Goal: Transaction & Acquisition: Purchase product/service

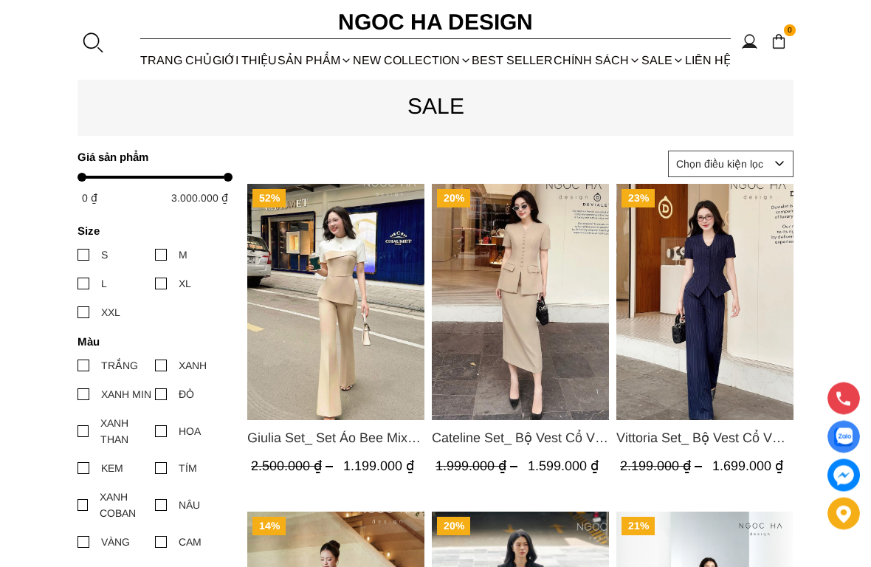
scroll to position [479, 0]
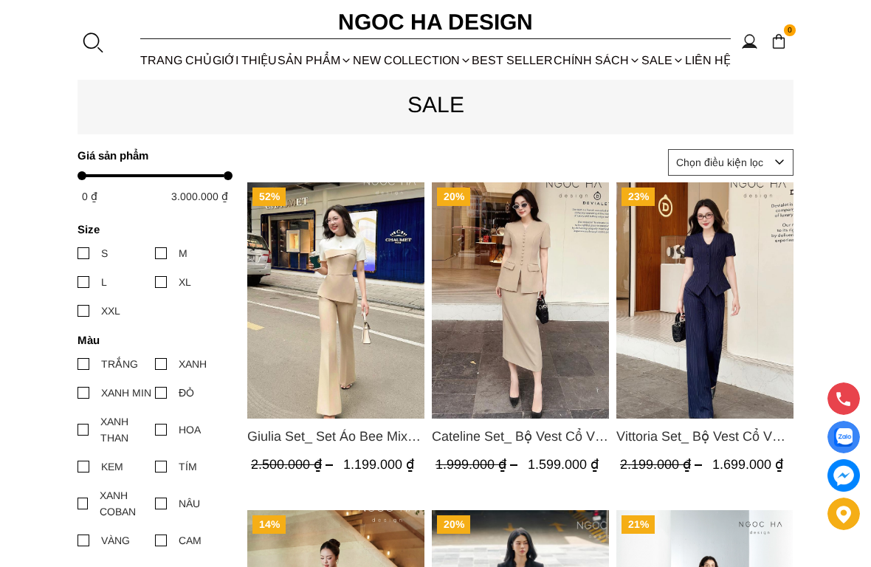
click at [726, 295] on img "Product image - Vittoria Set_ Bộ Vest Cổ V Quần Suông Kẻ Sọc BQ013" at bounding box center [704, 300] width 177 height 236
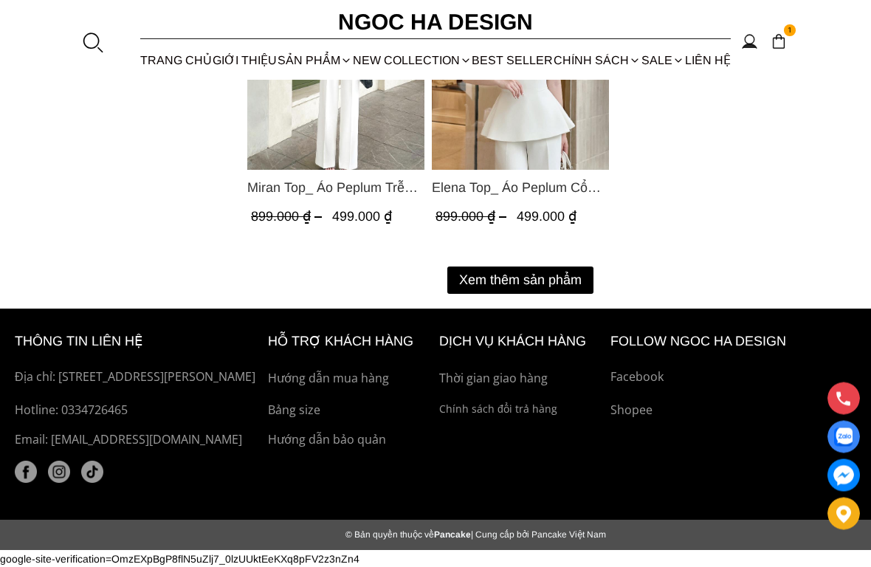
scroll to position [2704, 0]
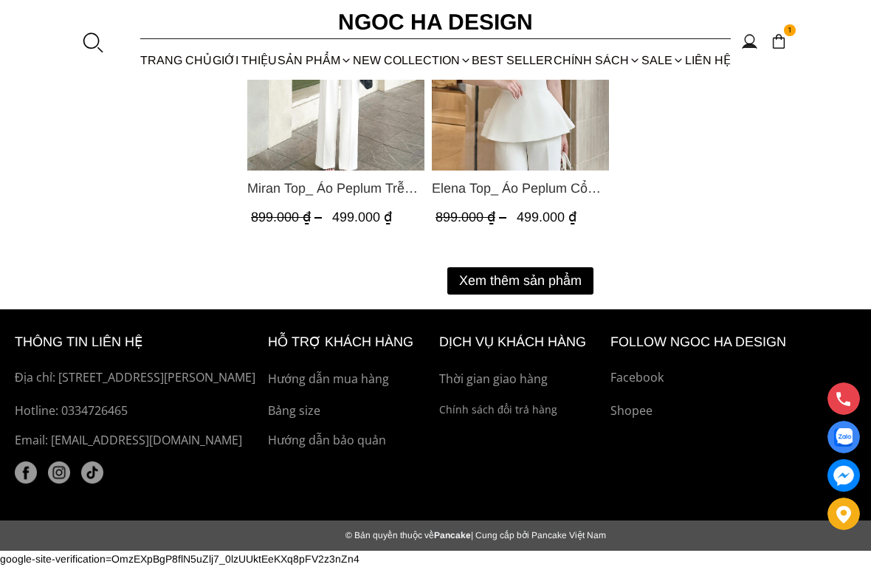
click at [569, 270] on button "Xem thêm sản phẩm" at bounding box center [520, 280] width 146 height 27
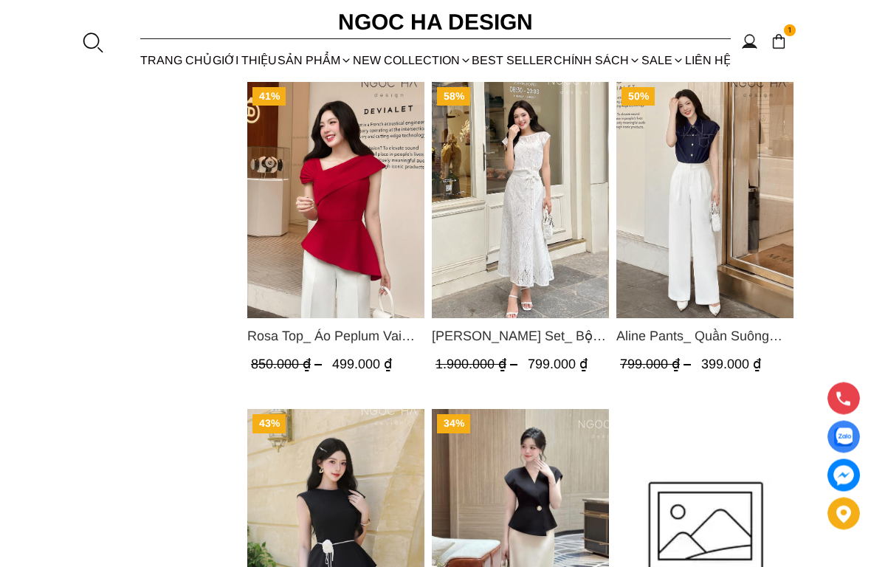
scroll to position [2886, 0]
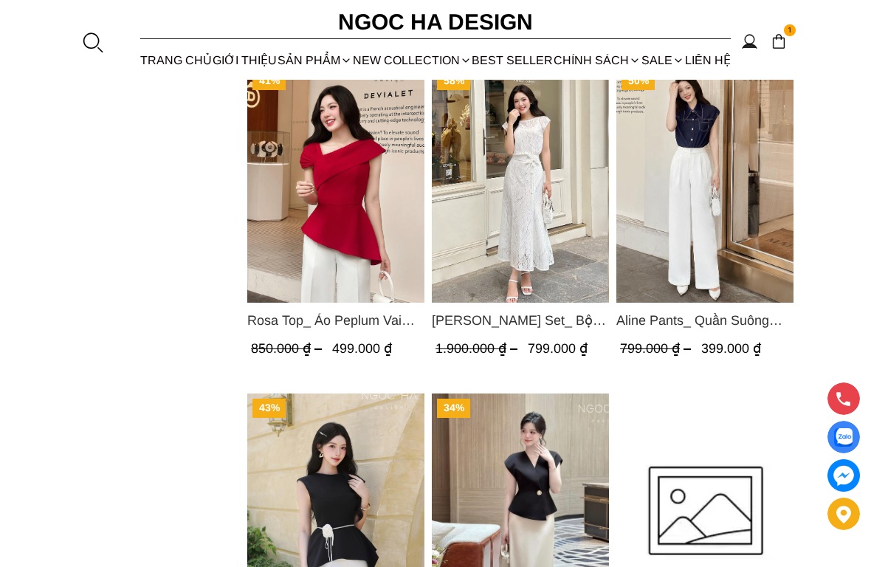
click at [759, 236] on img "Product image - Aline Pants_ Quần Suông Xếp Ly Mềm Q063" at bounding box center [704, 184] width 177 height 236
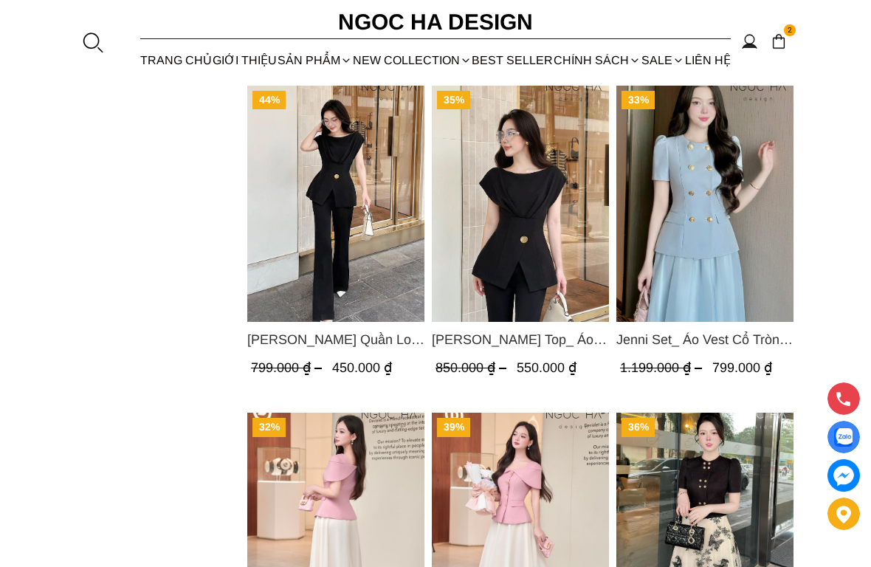
scroll to position [3526, 0]
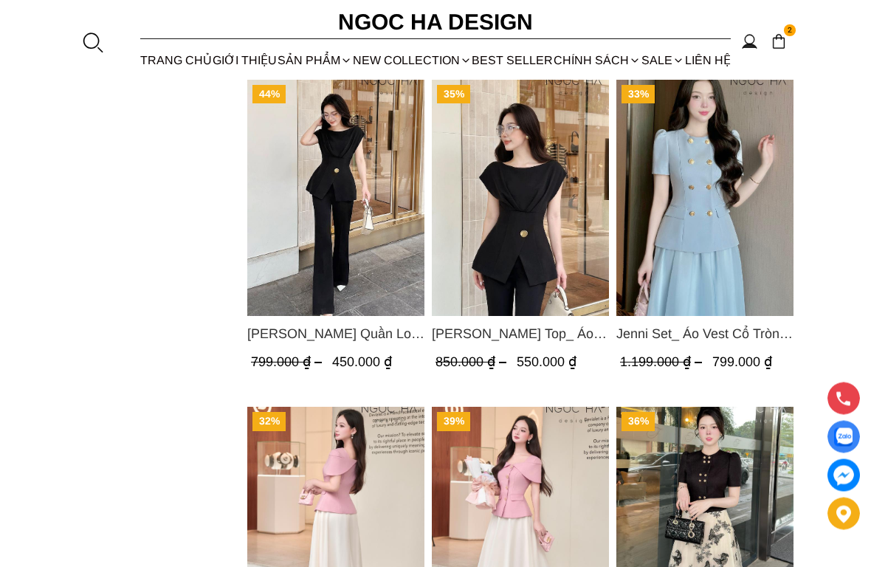
click at [559, 272] on img "Product image - Jenny Top_ Áo Mix Tơ Thân Bổ Mảnh Vạt Chéo Màu Đen A1057" at bounding box center [520, 198] width 177 height 236
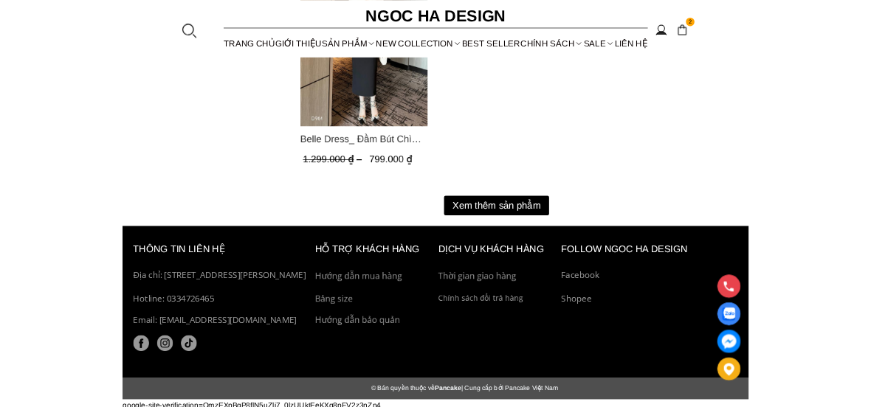
scroll to position [4946, 0]
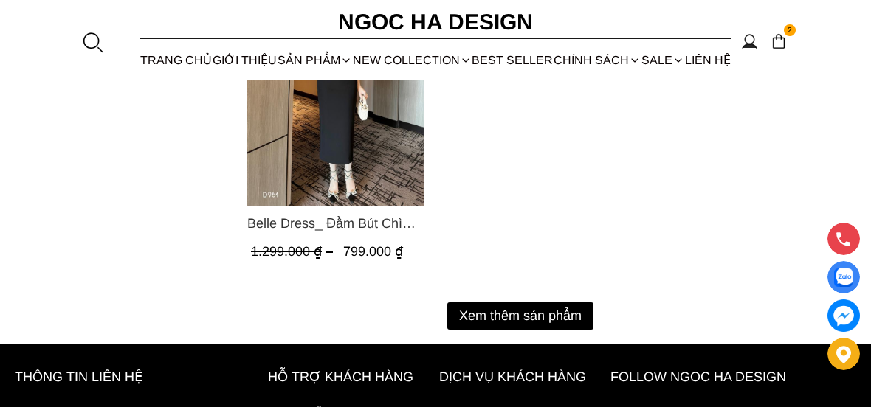
click at [544, 311] on button "Xem thêm sản phẩm" at bounding box center [520, 316] width 146 height 27
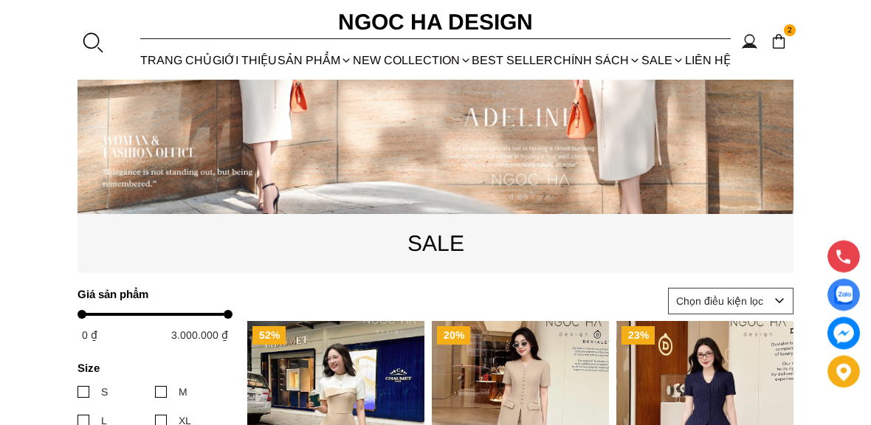
scroll to position [331, 0]
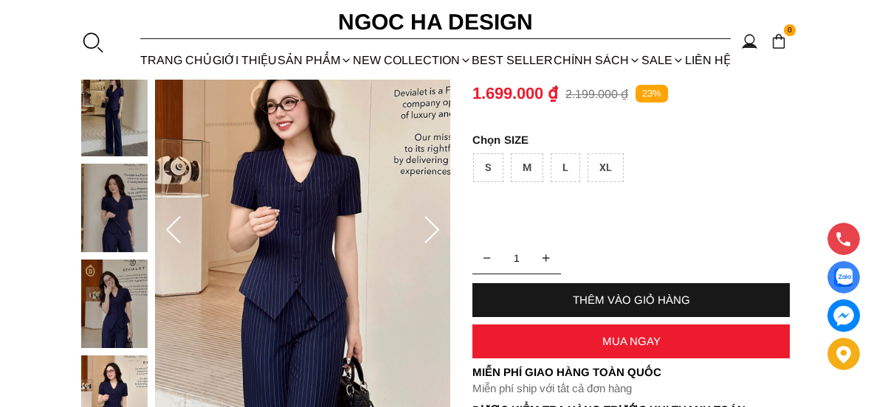
scroll to position [148, 0]
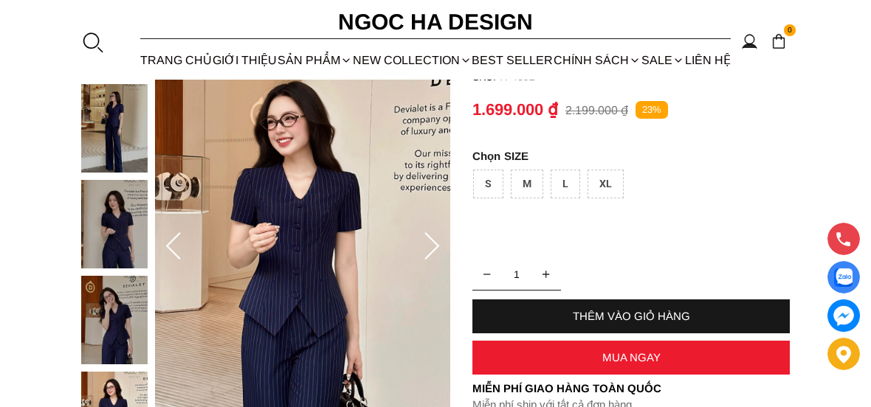
click at [568, 189] on div "L" at bounding box center [565, 184] width 30 height 29
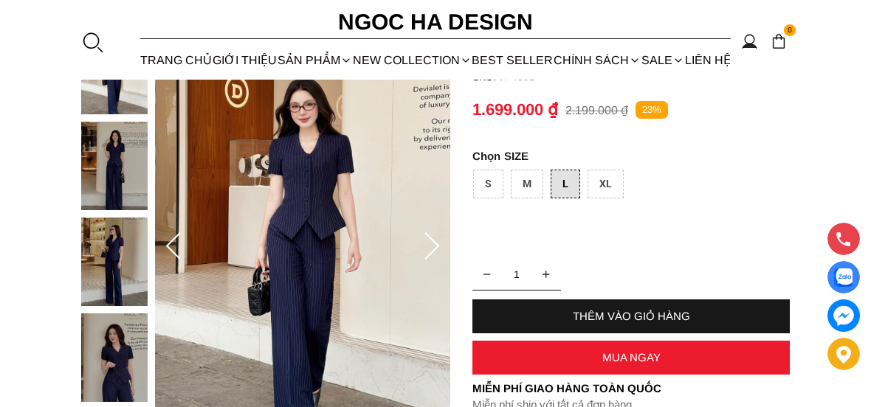
click at [669, 315] on div "THÊM VÀO GIỎ HÀNG" at bounding box center [630, 316] width 317 height 13
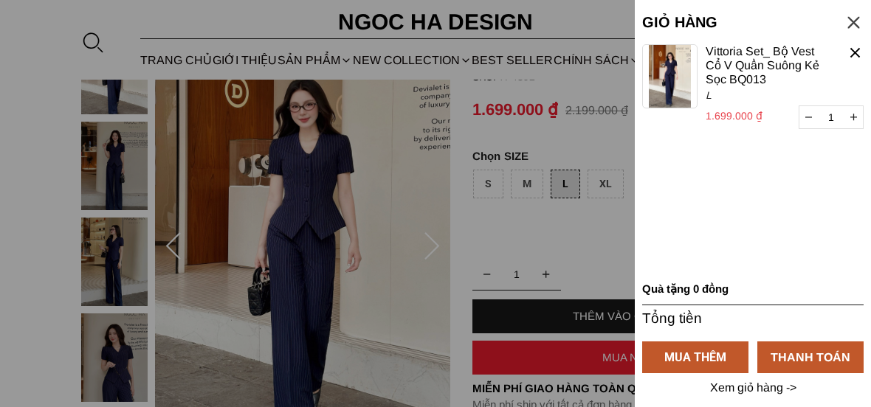
scroll to position [0, 0]
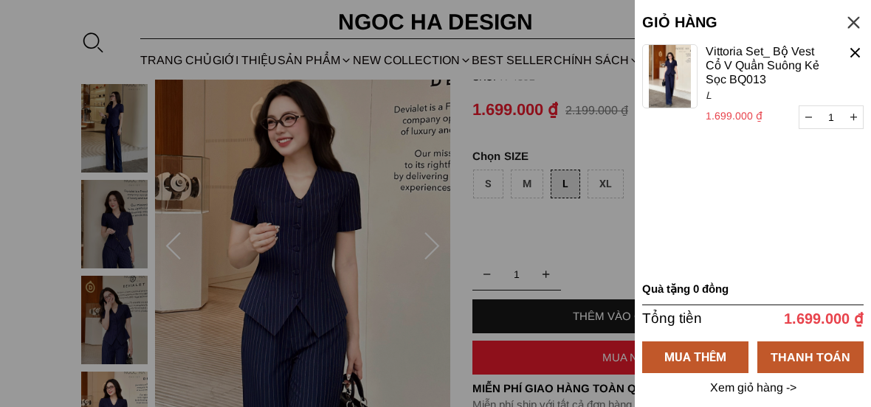
click at [856, 14] on div at bounding box center [853, 23] width 20 height 20
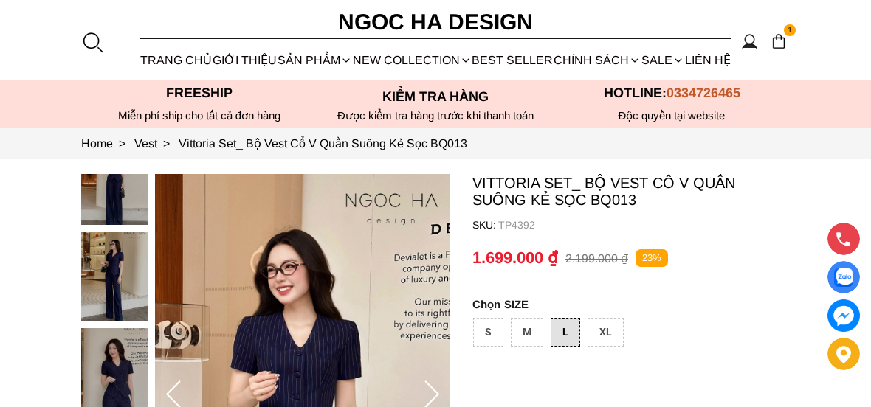
scroll to position [148, 0]
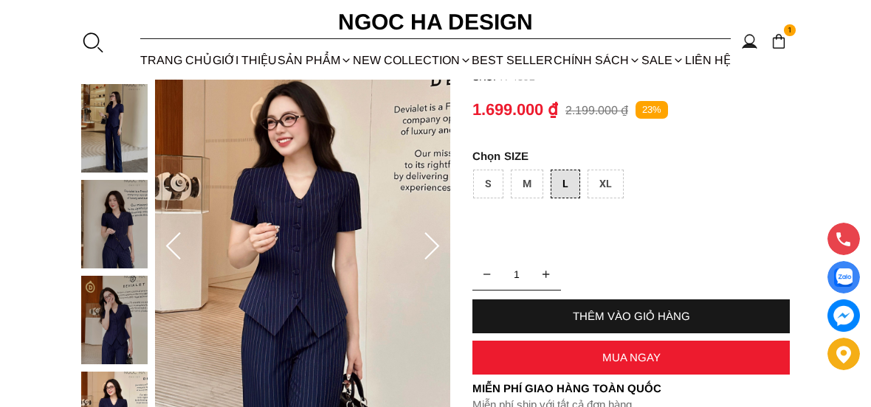
click at [851, 21] on section "1 Trang chủ Giới thiệu Sản phẩm [GEOGRAPHIC_DATA] Áo thun Áo sơ mi Áo Peplum Áo…" at bounding box center [435, 40] width 871 height 80
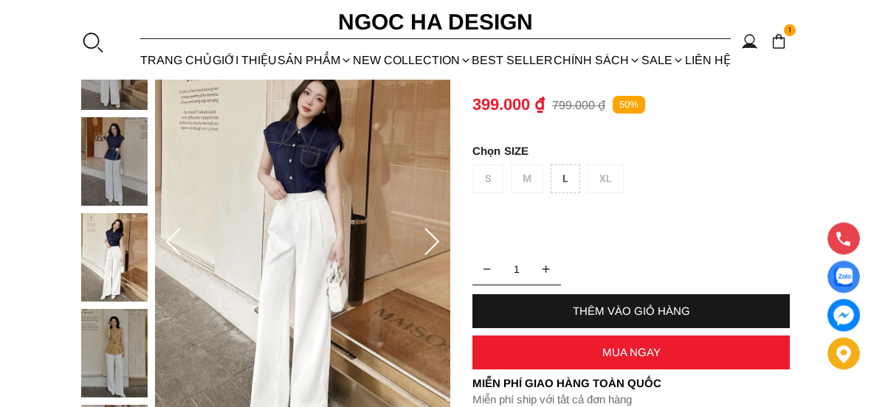
scroll to position [147, 0]
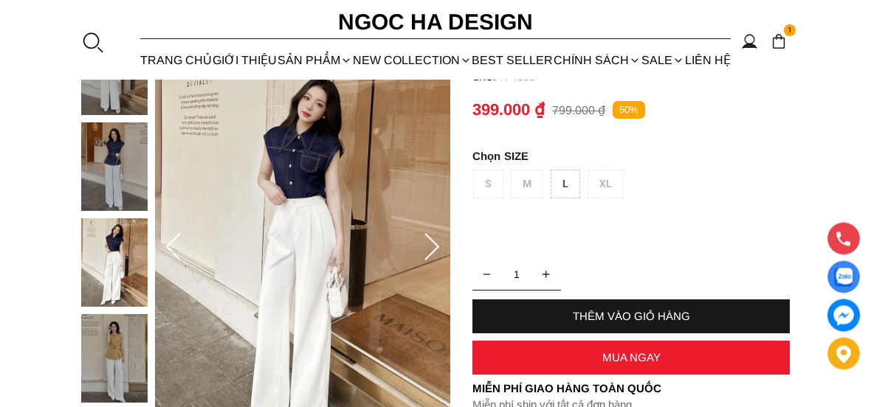
click at [559, 190] on div "L" at bounding box center [565, 184] width 30 height 29
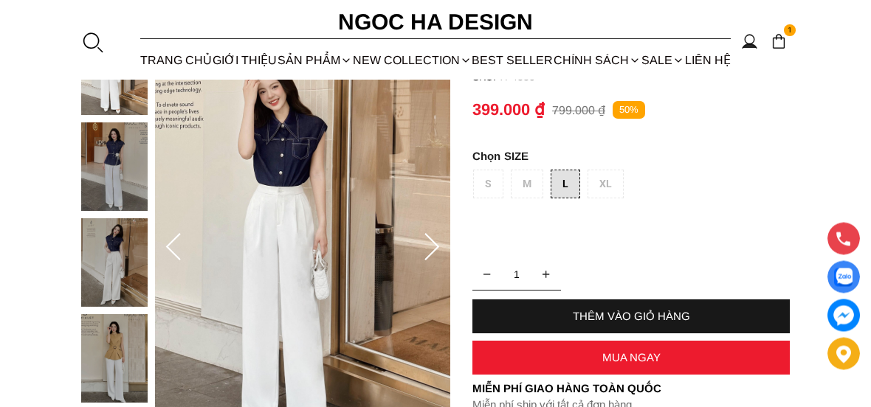
scroll to position [148, 0]
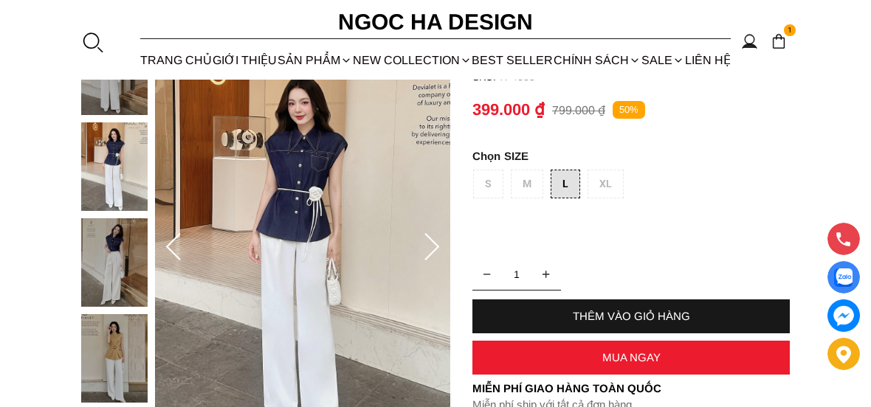
click at [675, 317] on div "THÊM VÀO GIỎ HÀNG" at bounding box center [630, 316] width 317 height 13
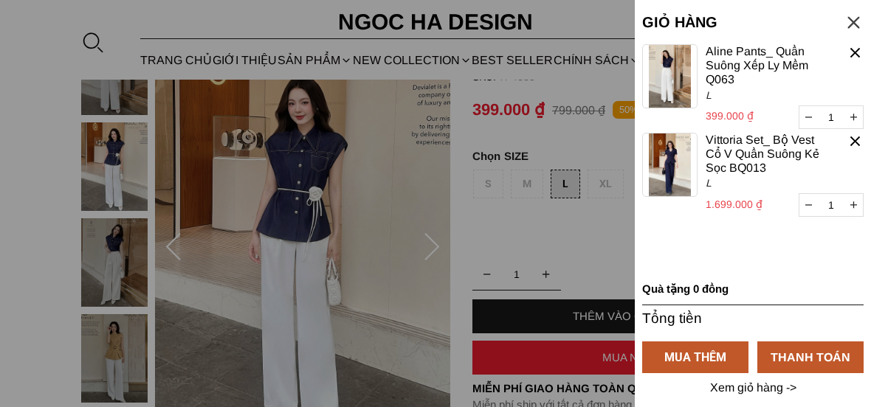
scroll to position [0, 0]
click at [578, 246] on div at bounding box center [435, 203] width 871 height 407
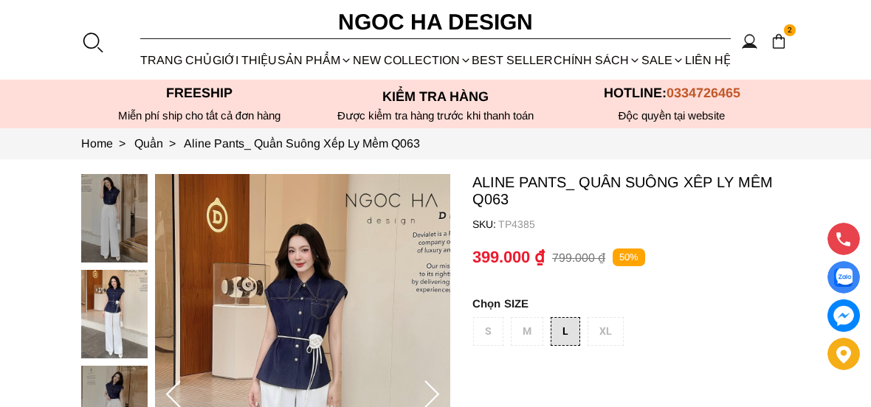
scroll to position [148, 0]
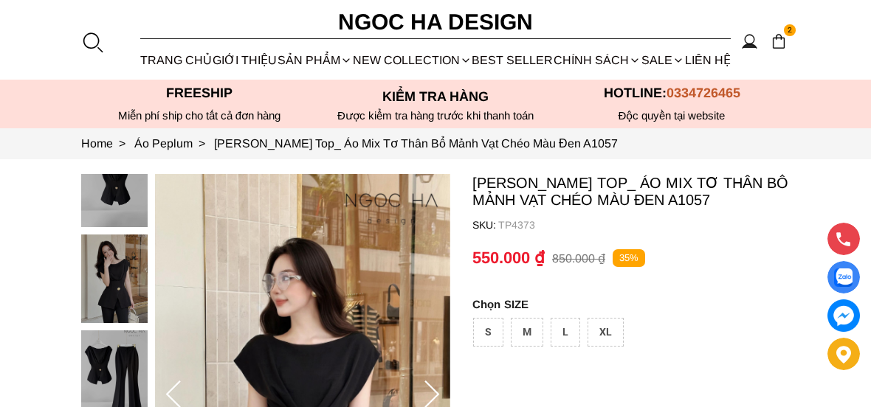
click at [111, 362] on img at bounding box center [114, 375] width 66 height 89
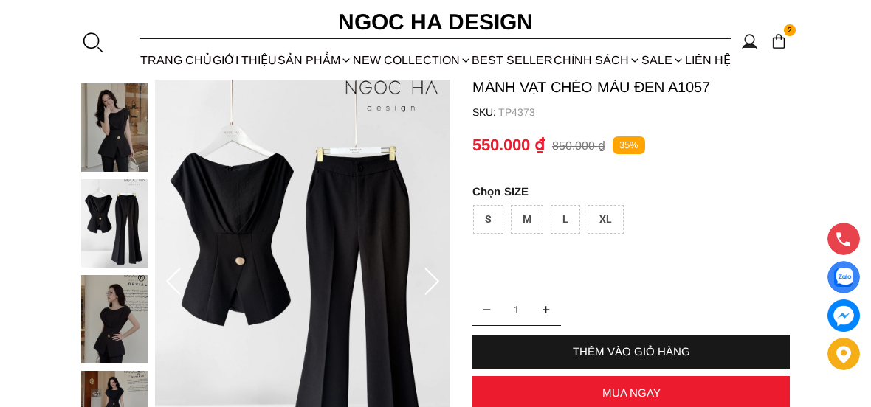
scroll to position [108, 0]
